Goal: Transaction & Acquisition: Purchase product/service

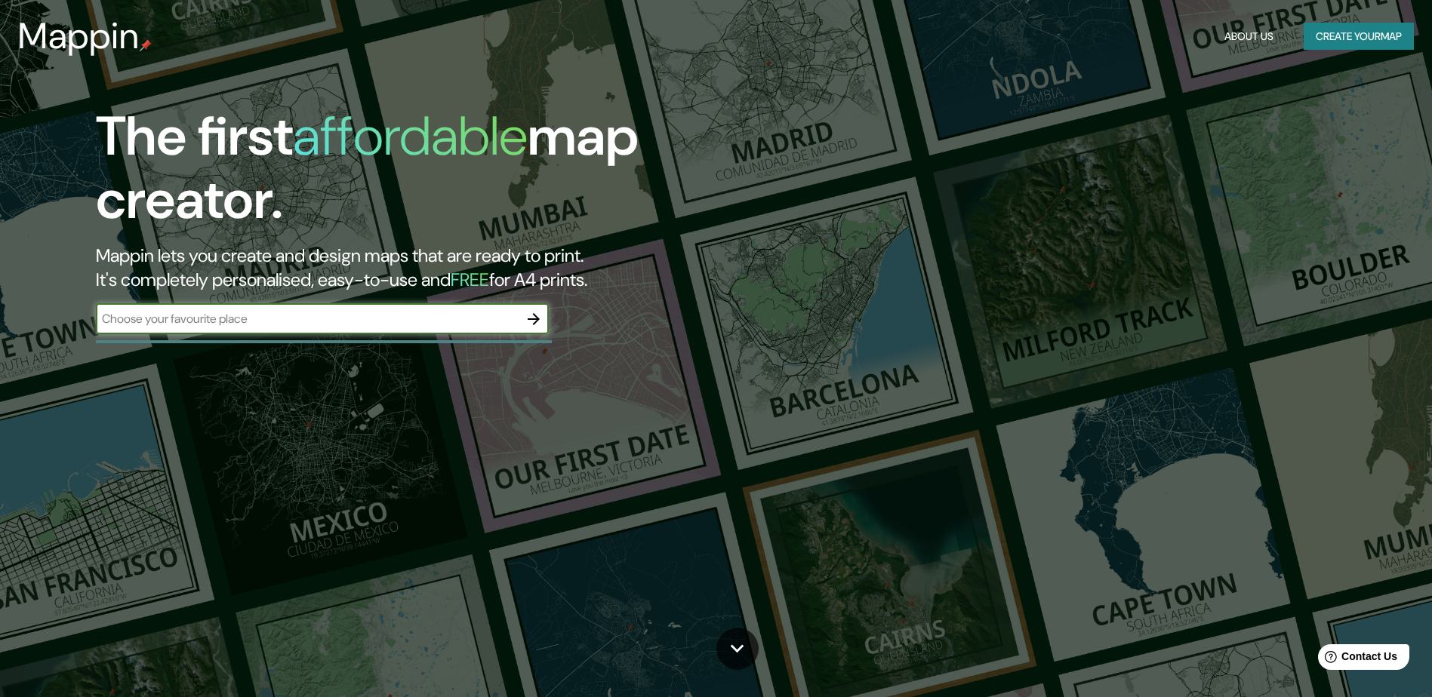
click at [329, 325] on input "text" at bounding box center [307, 318] width 423 height 17
type input "[GEOGRAPHIC_DATA]"
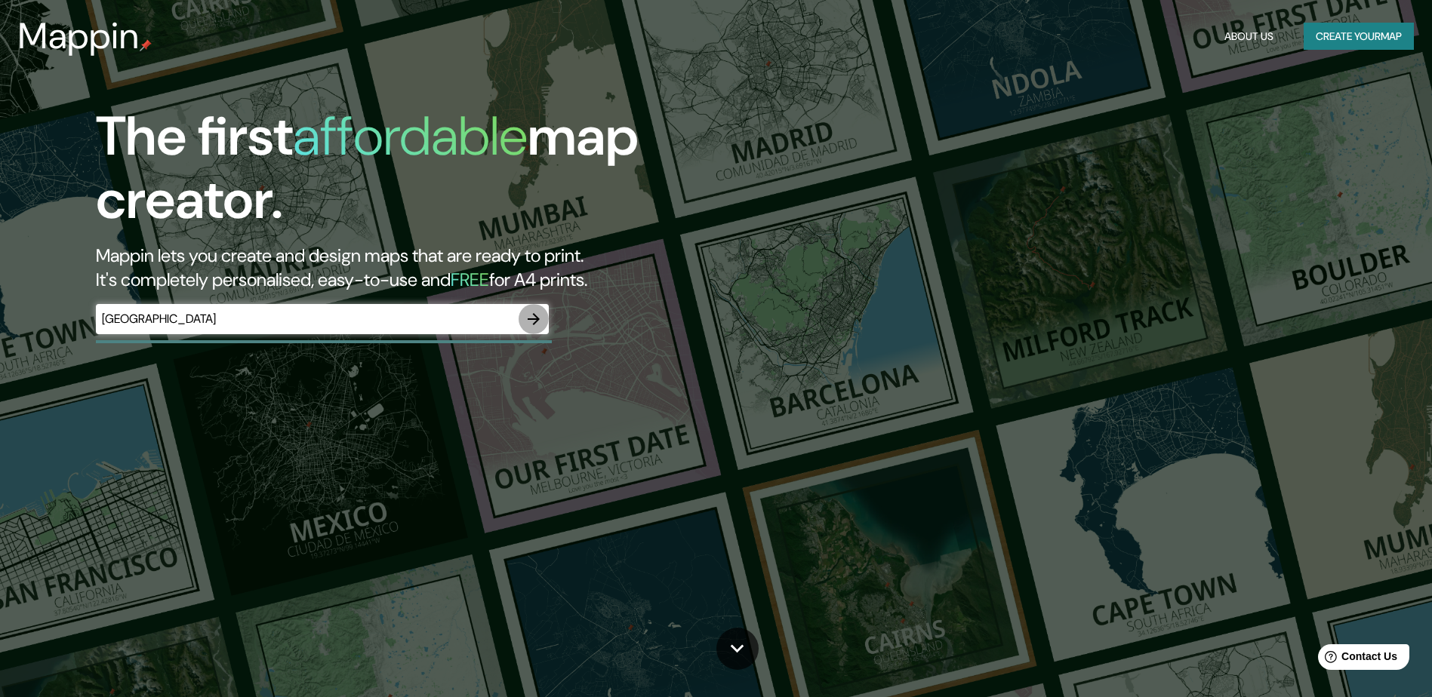
click at [534, 320] on icon "button" at bounding box center [534, 319] width 18 height 18
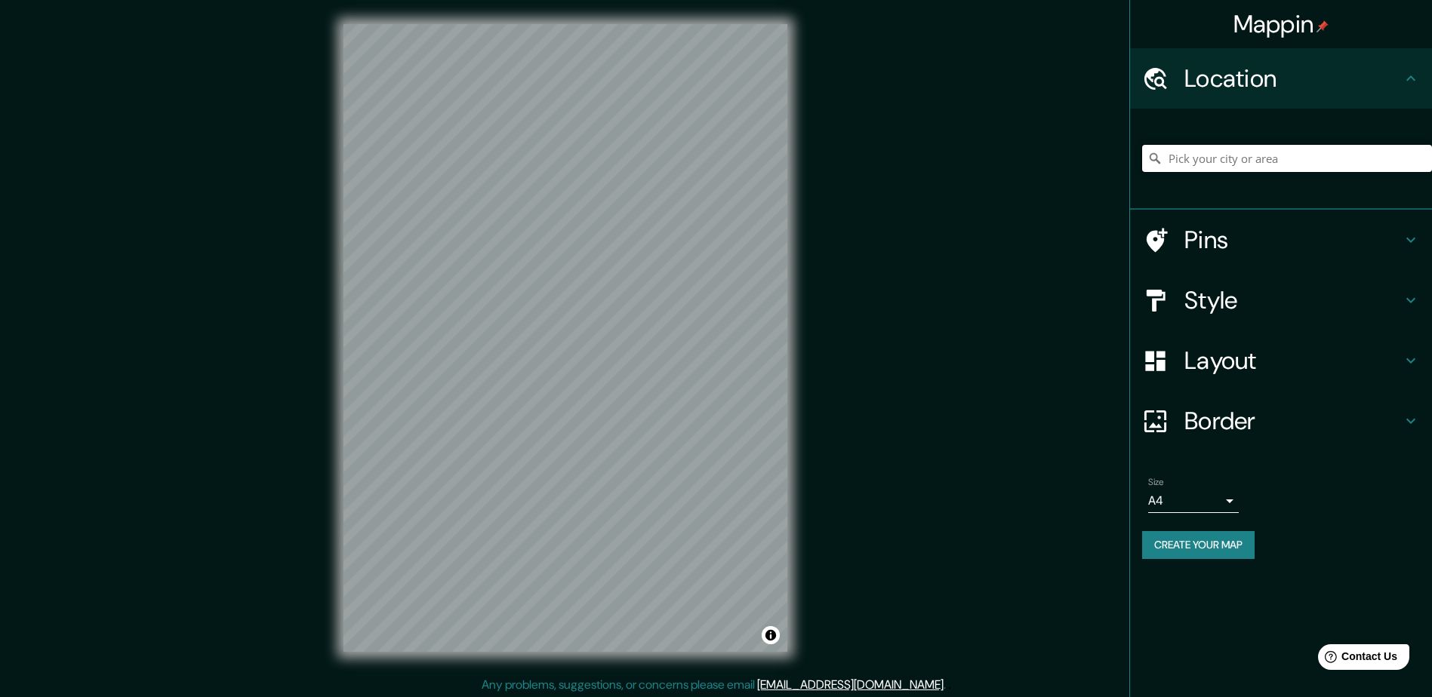
click at [1188, 163] on input "Pick your city or area" at bounding box center [1287, 158] width 290 height 27
type input "[GEOGRAPHIC_DATA], [US_STATE], [GEOGRAPHIC_DATA]"
click at [1407, 305] on icon at bounding box center [1411, 300] width 18 height 18
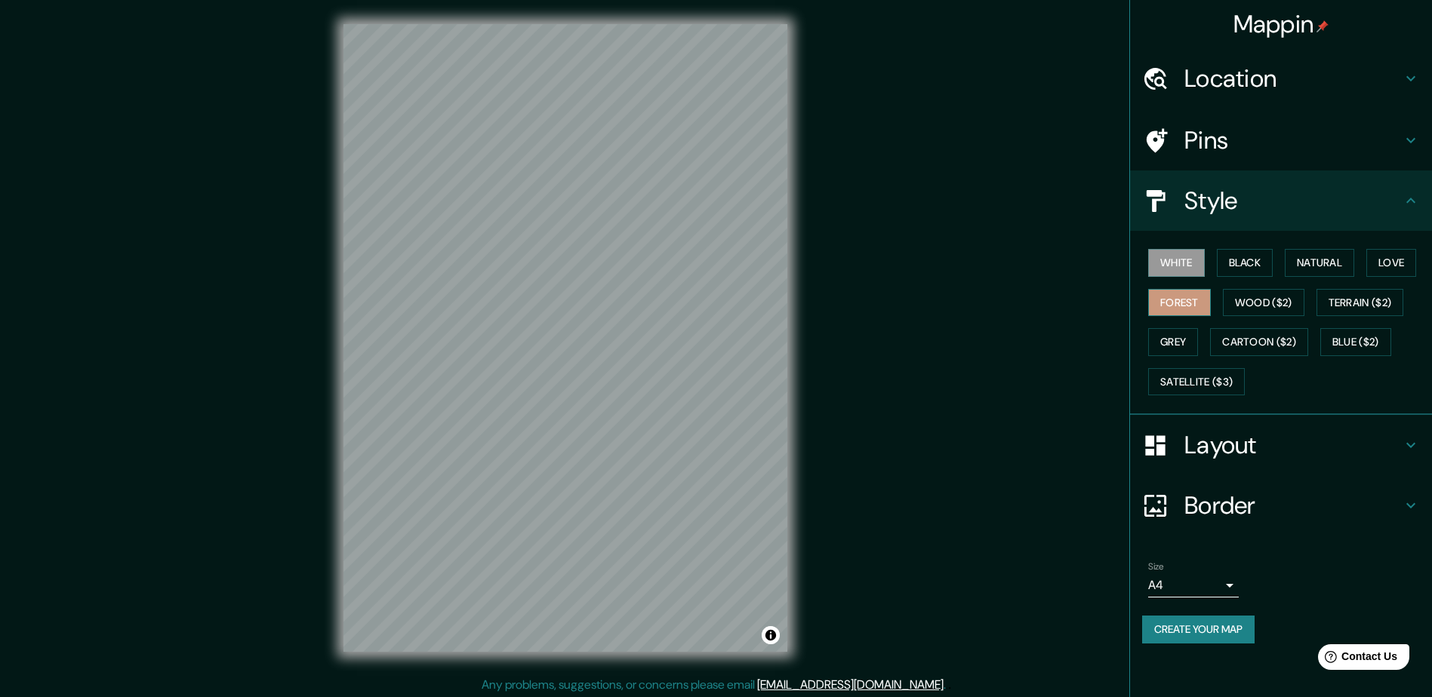
click at [1185, 302] on button "Forest" at bounding box center [1179, 303] width 63 height 28
click at [1319, 262] on button "Natural" at bounding box center [1319, 263] width 69 height 28
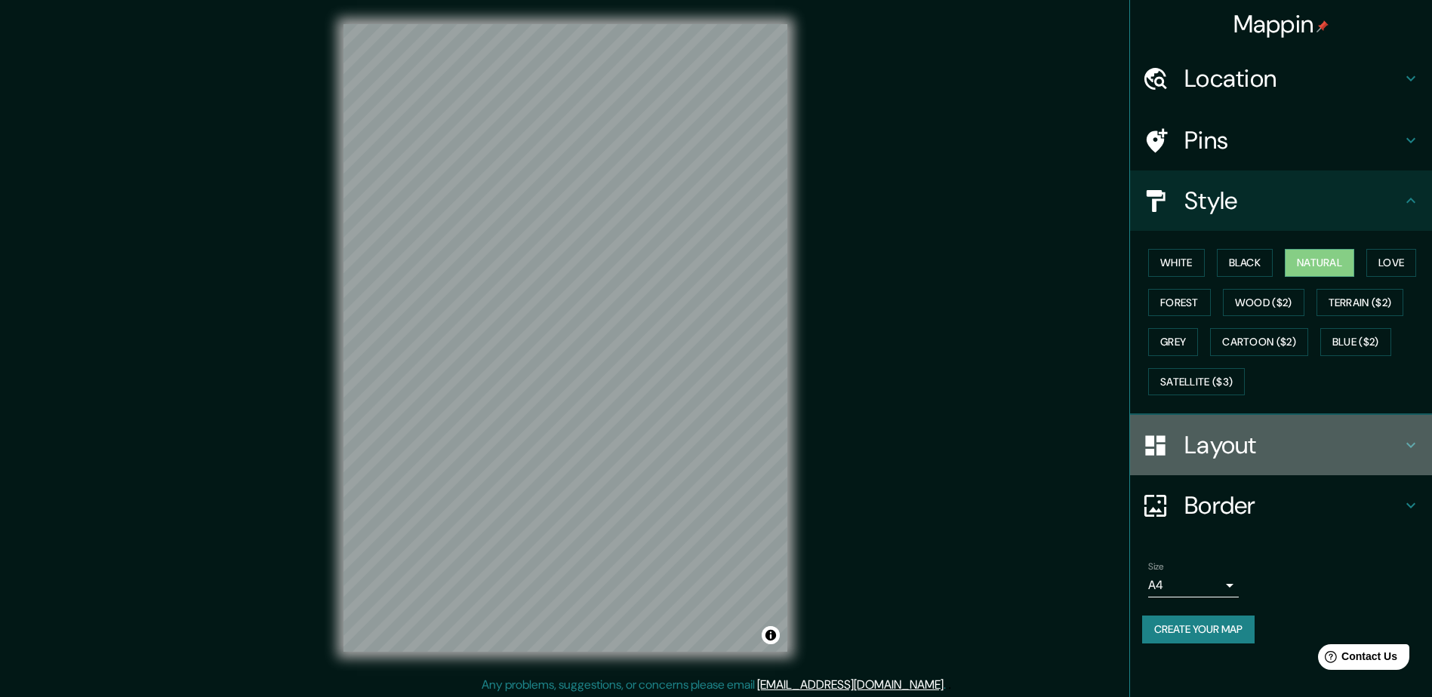
click at [1410, 439] on icon at bounding box center [1411, 445] width 18 height 18
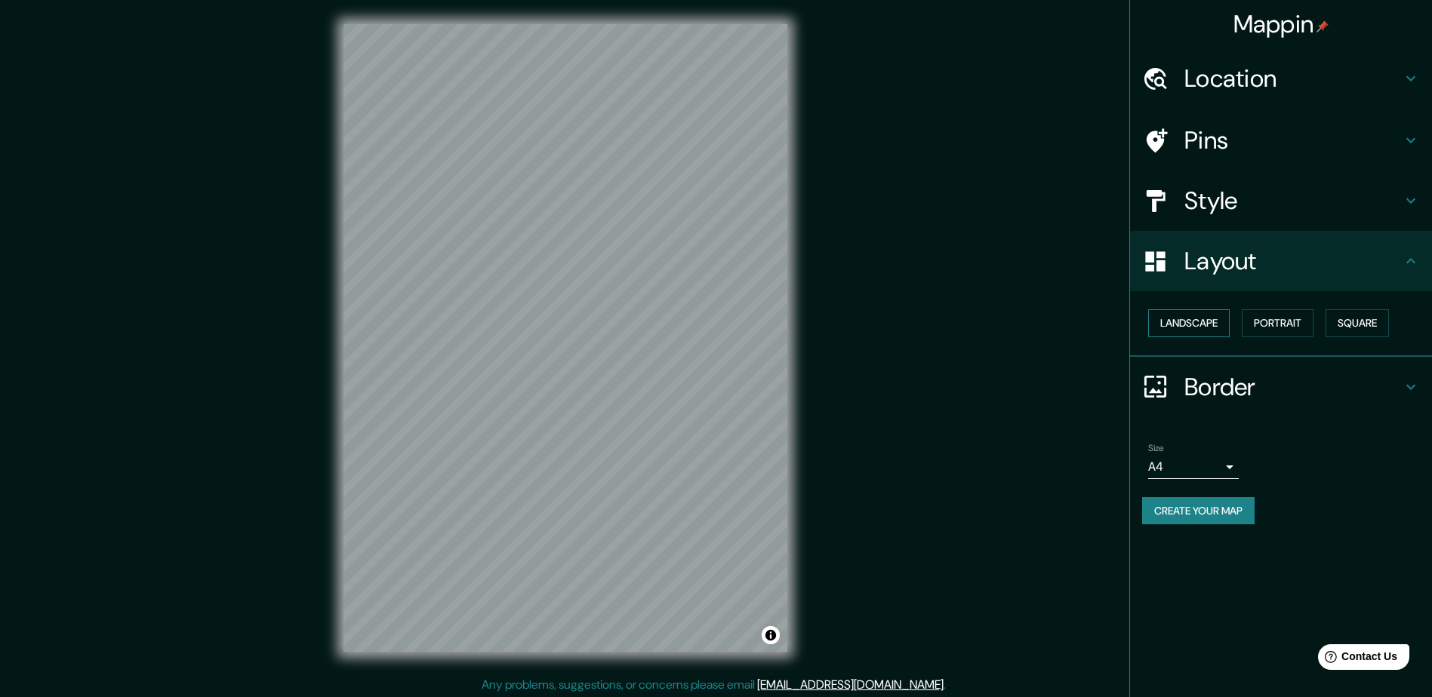
click at [1196, 323] on button "Landscape" at bounding box center [1189, 323] width 82 height 28
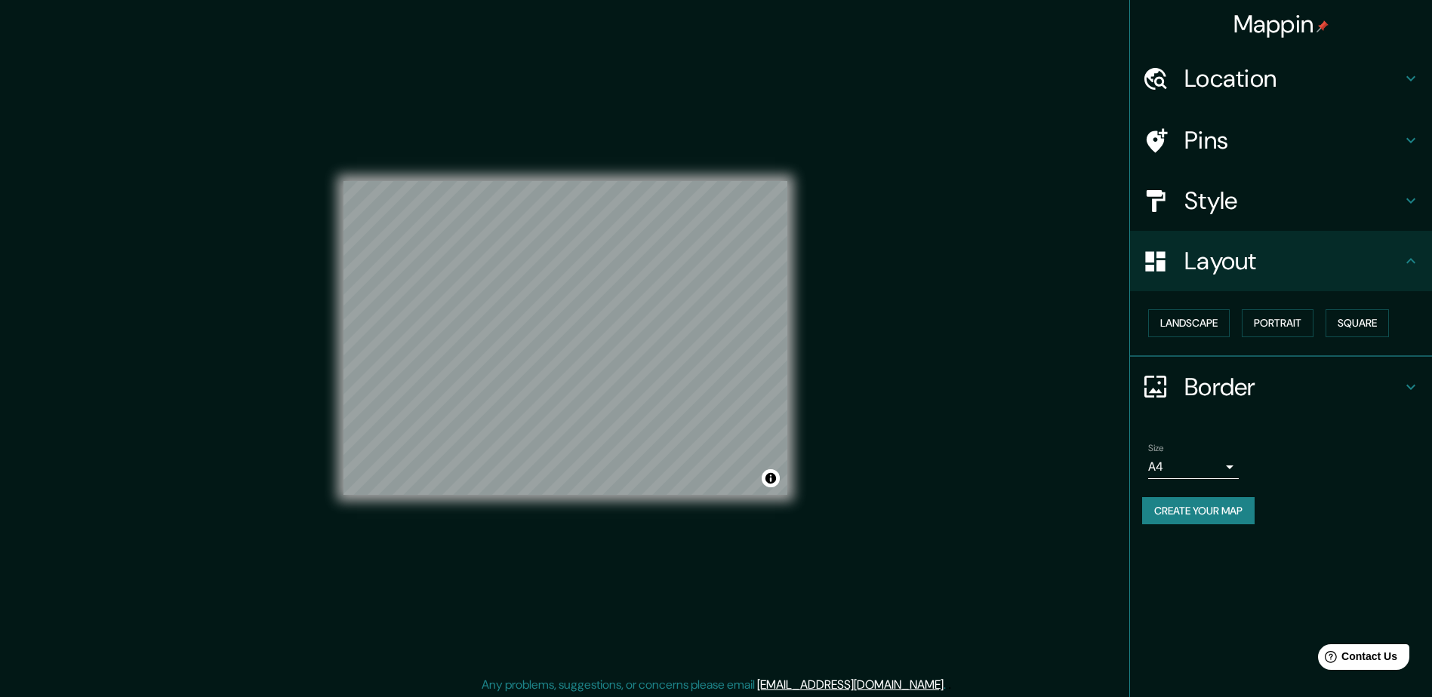
click at [1406, 383] on icon at bounding box center [1411, 387] width 18 height 18
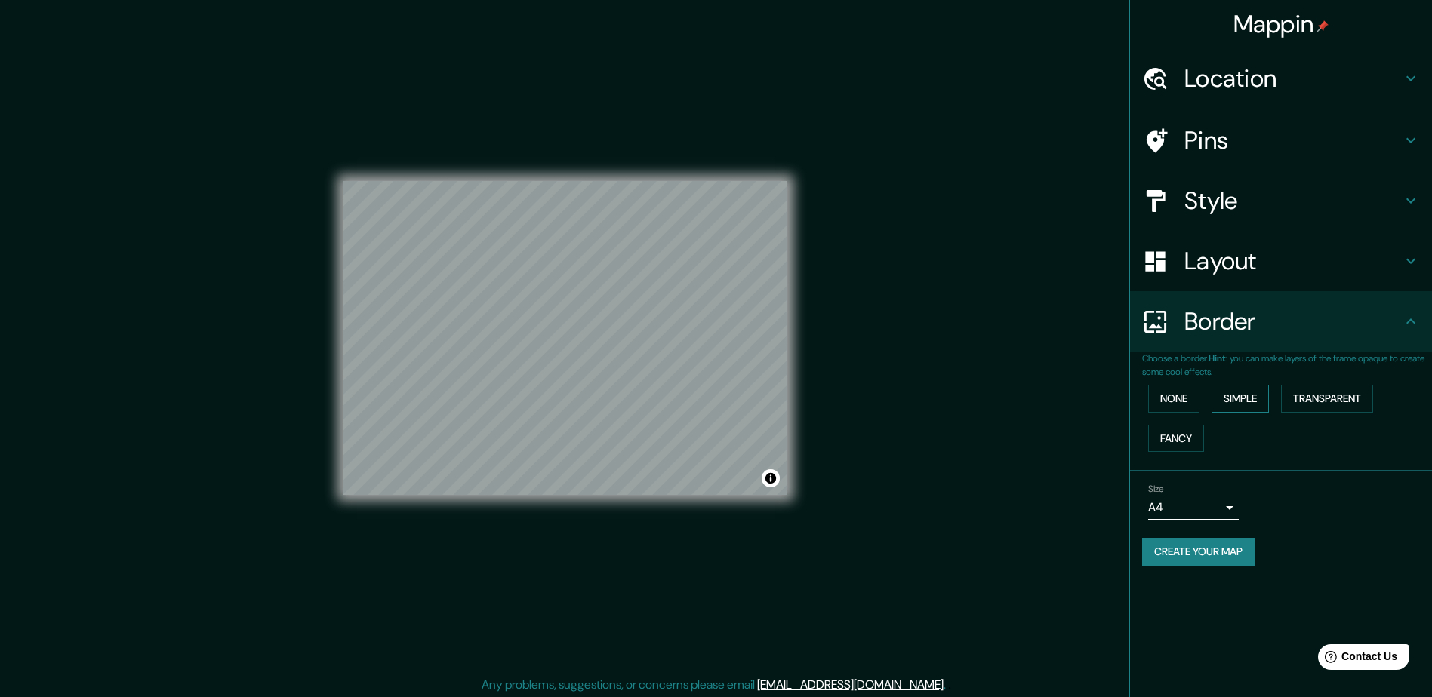
click at [1237, 395] on button "Simple" at bounding box center [1239, 399] width 57 height 28
